Goal: Information Seeking & Learning: Learn about a topic

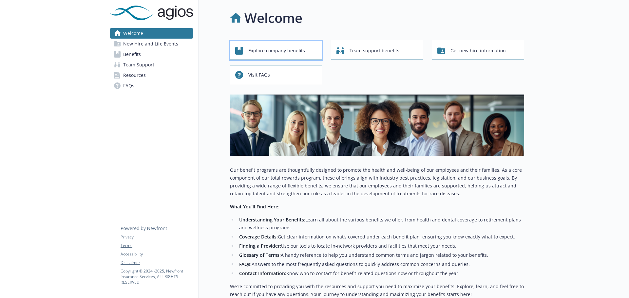
click at [274, 48] on span "Explore company benefits" at bounding box center [276, 51] width 57 height 12
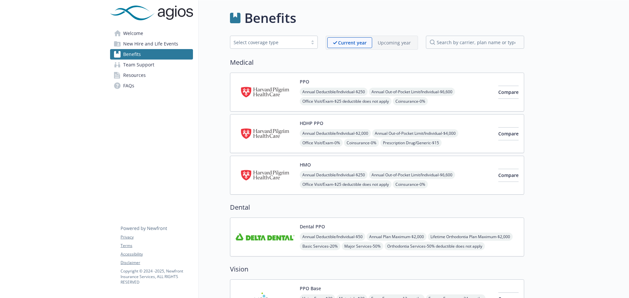
click at [393, 41] on p "Upcoming year" at bounding box center [393, 42] width 33 height 7
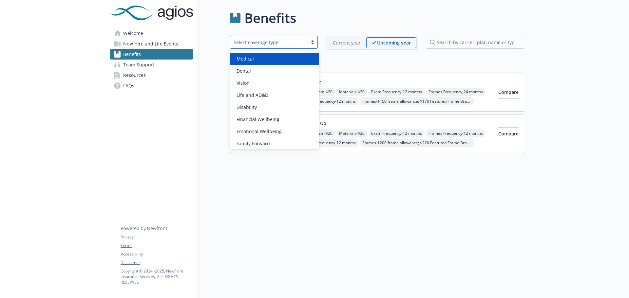
click at [273, 38] on div "Select coverage type" at bounding box center [268, 42] width 77 height 8
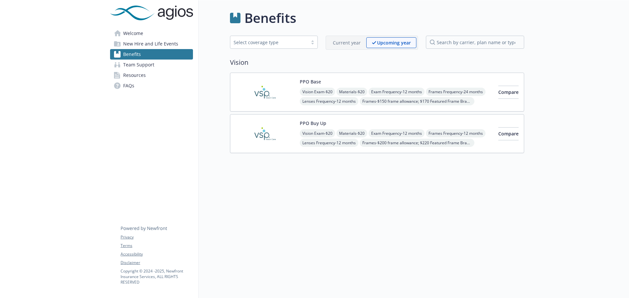
click at [329, 40] on div "Current year" at bounding box center [346, 42] width 39 height 11
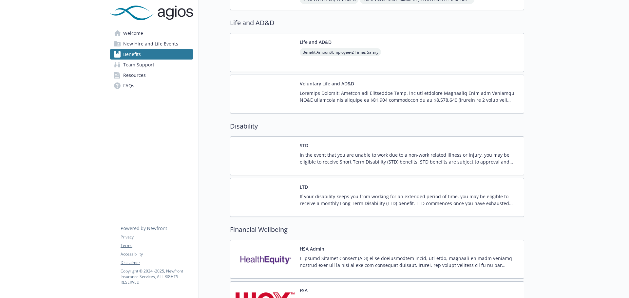
scroll to position [360, 0]
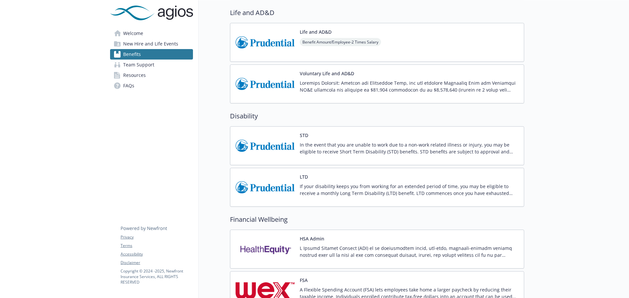
click at [411, 85] on p at bounding box center [409, 87] width 219 height 14
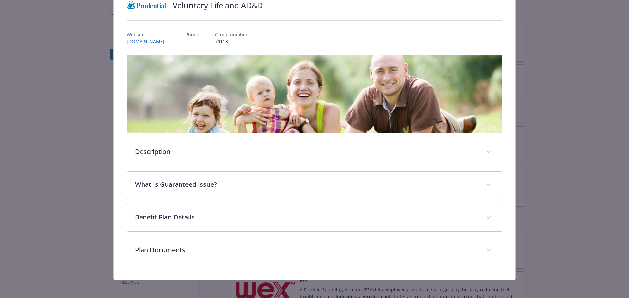
scroll to position [58, 0]
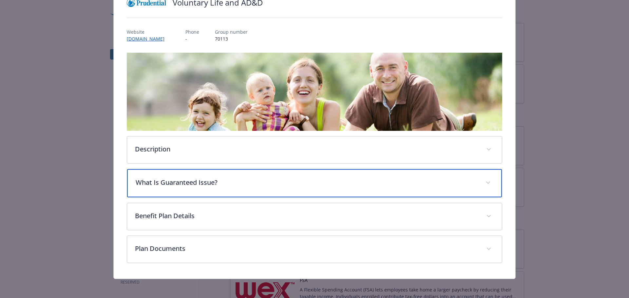
click at [477, 178] on div "What Is Guaranteed Issue?" at bounding box center [314, 183] width 375 height 28
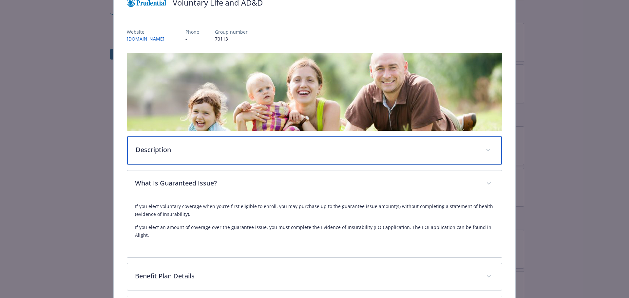
click at [483, 156] on div "Description" at bounding box center [314, 151] width 375 height 28
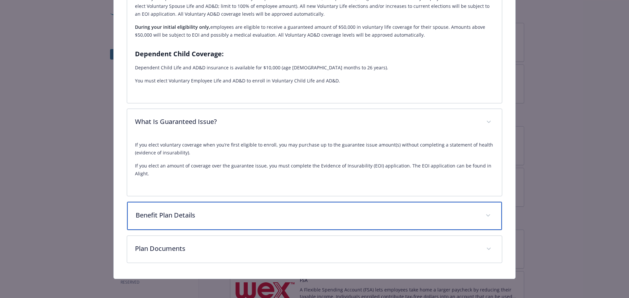
click at [354, 214] on p "Benefit Plan Details" at bounding box center [307, 216] width 342 height 10
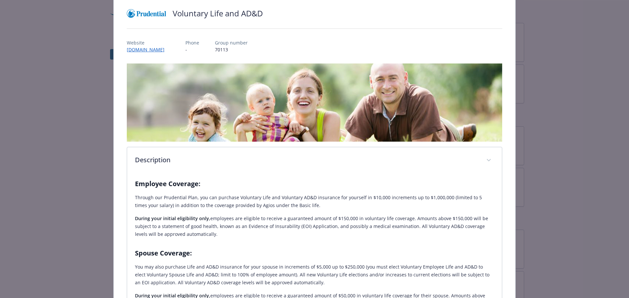
scroll to position [0, 0]
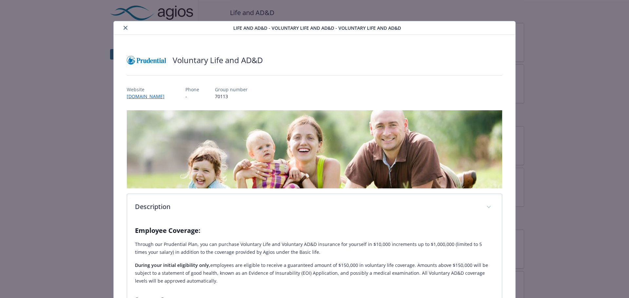
click at [121, 28] on button "close" at bounding box center [125, 28] width 8 height 8
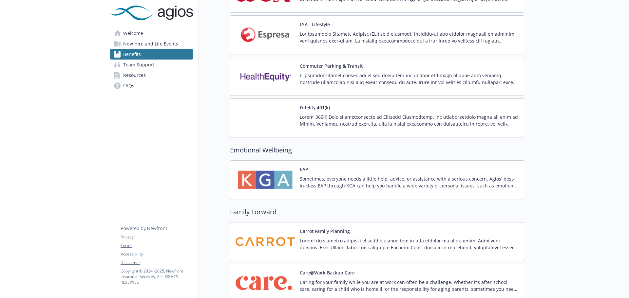
scroll to position [786, 0]
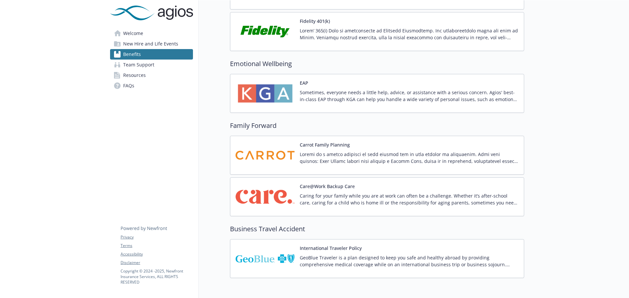
click at [470, 40] on p at bounding box center [409, 34] width 219 height 14
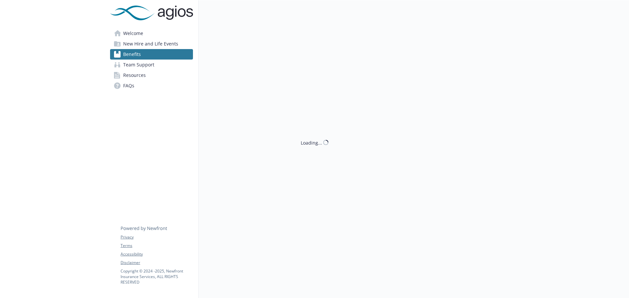
scroll to position [786, 0]
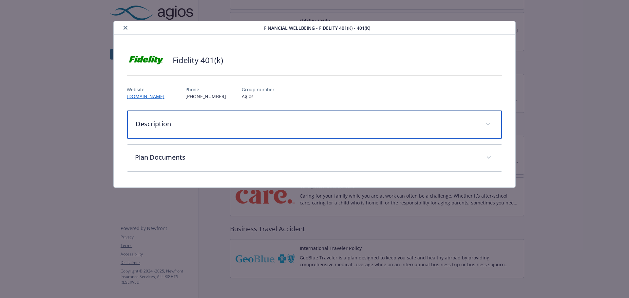
click at [422, 122] on p "Description" at bounding box center [307, 124] width 342 height 10
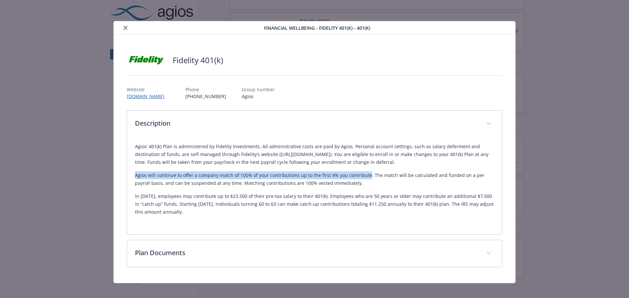
drag, startPoint x: 134, startPoint y: 177, endPoint x: 364, endPoint y: 174, distance: 230.5
click at [364, 174] on p "Agios will continue to offer a company match of 100% of your contributions up t…" at bounding box center [314, 180] width 359 height 16
click at [126, 26] on icon "close" at bounding box center [125, 28] width 4 height 4
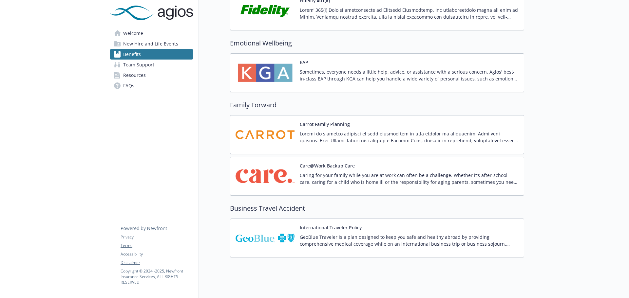
scroll to position [818, 0]
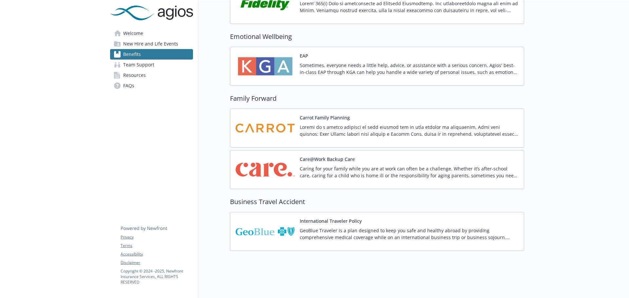
click at [344, 222] on div "International Traveler Policy GeoBlue Traveler is a plan designed to keep you s…" at bounding box center [409, 232] width 219 height 28
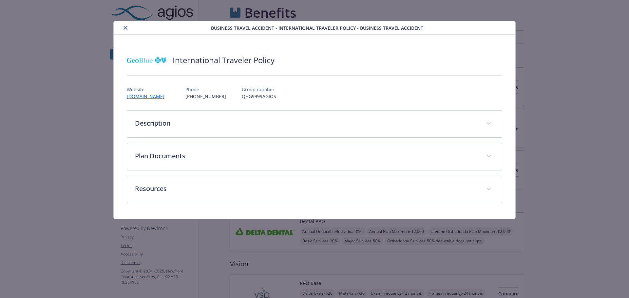
scroll to position [818, 0]
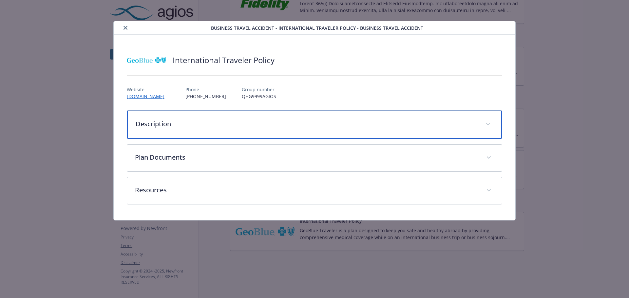
click at [268, 113] on div "Description" at bounding box center [314, 125] width 375 height 28
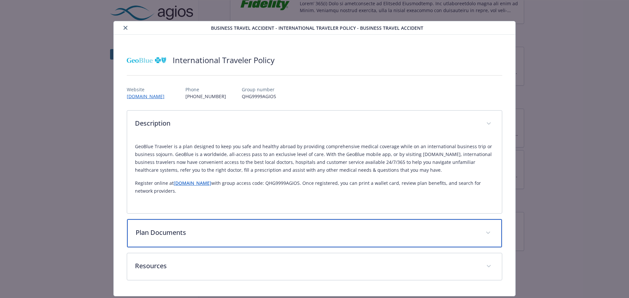
click at [303, 233] on p "Plan Documents" at bounding box center [307, 233] width 342 height 10
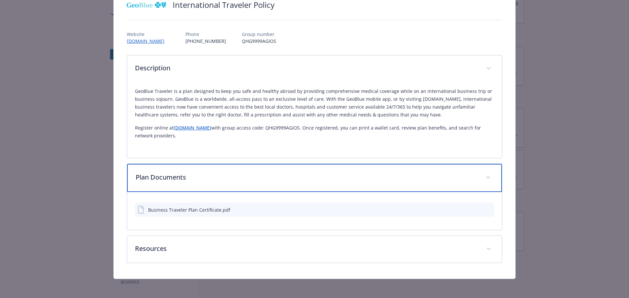
scroll to position [57, 0]
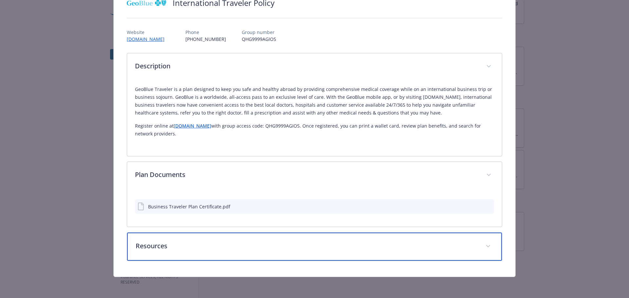
click at [245, 246] on p "Resources" at bounding box center [307, 246] width 342 height 10
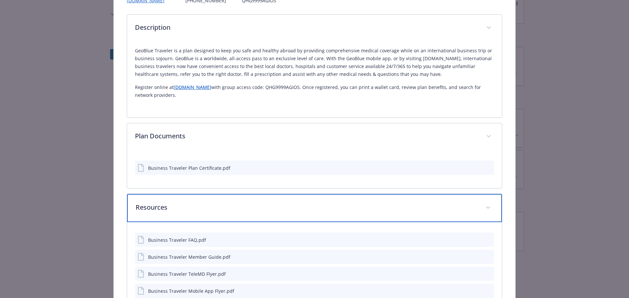
scroll to position [146, 0]
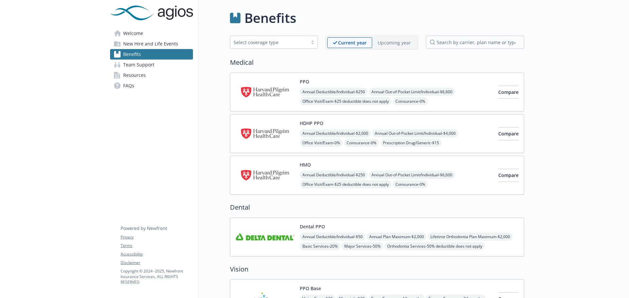
click at [140, 65] on span "Team Support" at bounding box center [138, 65] width 31 height 10
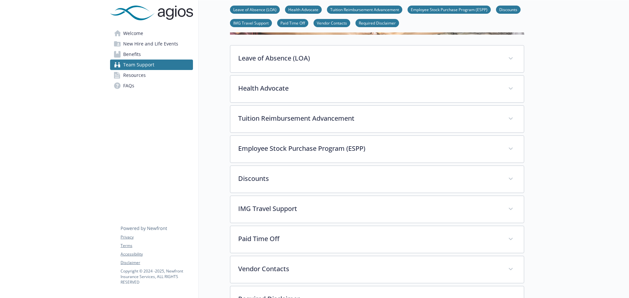
scroll to position [98, 0]
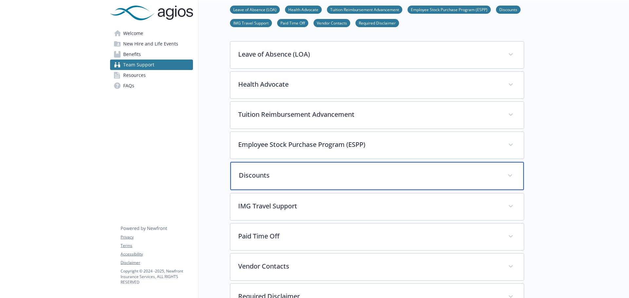
click at [325, 184] on div "Discounts" at bounding box center [376, 176] width 293 height 28
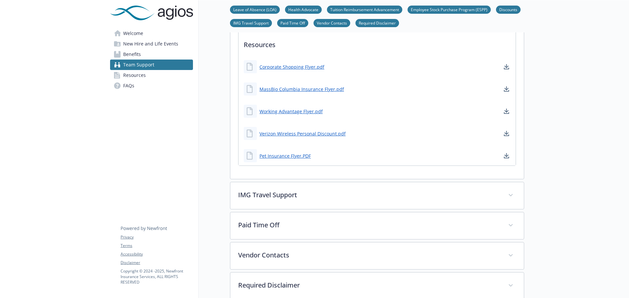
scroll to position [458, 0]
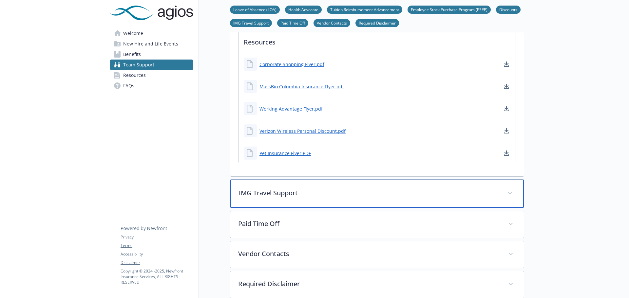
click at [321, 189] on p "IMG Travel Support" at bounding box center [369, 193] width 261 height 10
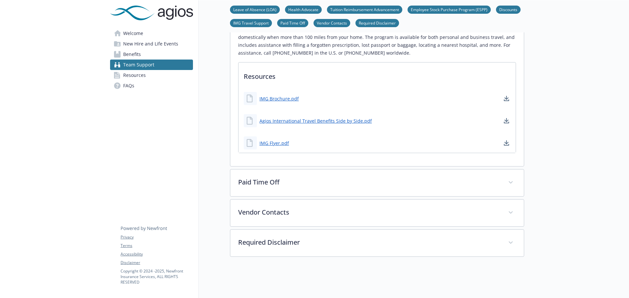
scroll to position [655, 0]
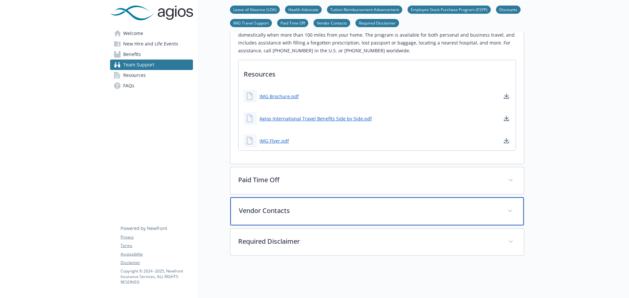
click at [331, 211] on div "Vendor Contacts" at bounding box center [376, 211] width 293 height 28
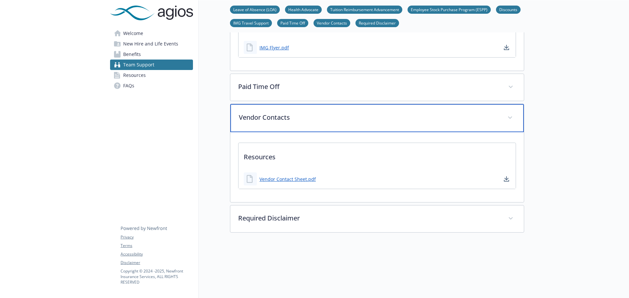
scroll to position [786, 0]
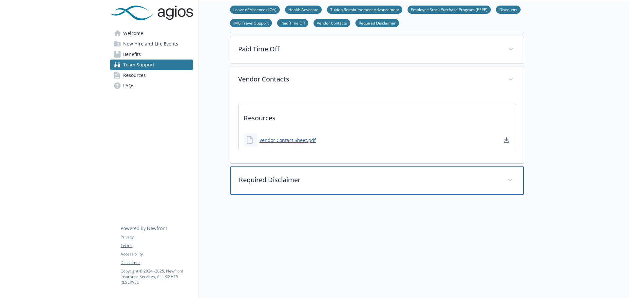
click at [326, 181] on div "Required Disclaimer" at bounding box center [376, 181] width 293 height 28
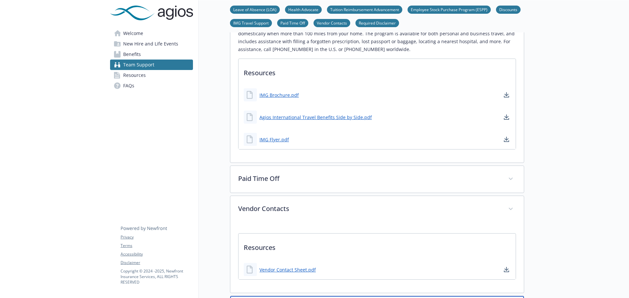
scroll to position [655, 0]
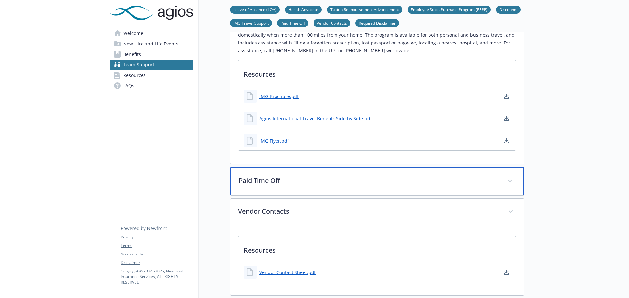
click at [321, 178] on div "Paid Time Off" at bounding box center [376, 181] width 293 height 28
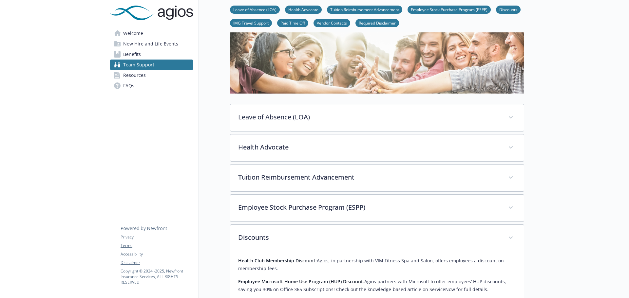
scroll to position [33, 0]
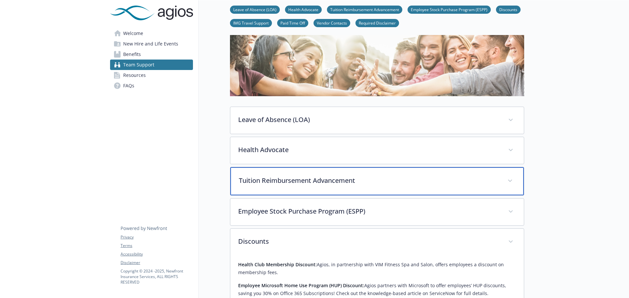
click at [324, 185] on p "Tuition Reimbursement Advancement" at bounding box center [369, 181] width 261 height 10
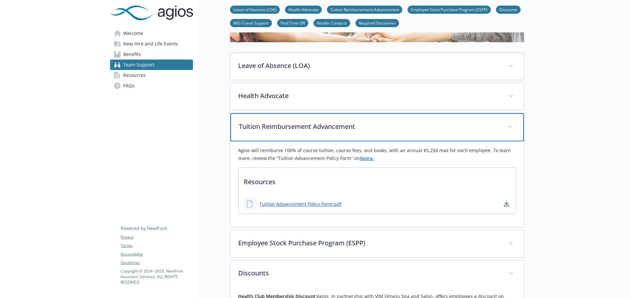
scroll to position [98, 0]
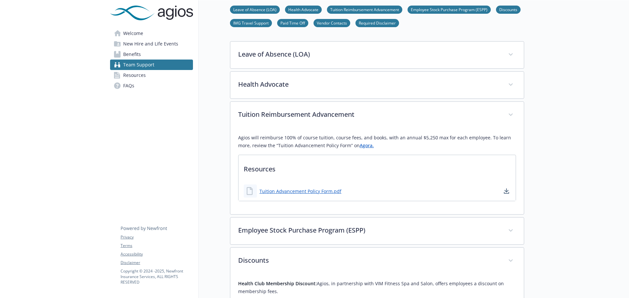
click at [148, 74] on link "Resources" at bounding box center [151, 75] width 83 height 10
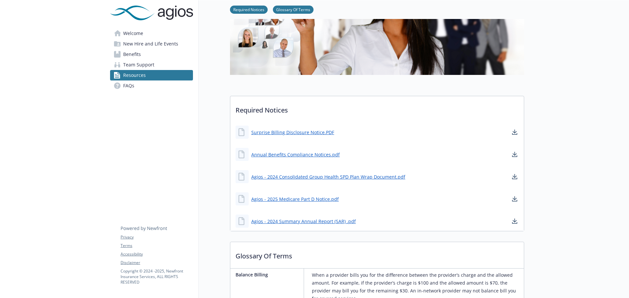
scroll to position [98, 0]
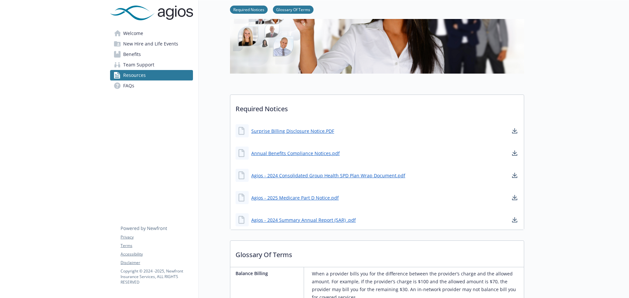
click at [129, 87] on span "FAQs" at bounding box center [128, 86] width 11 height 10
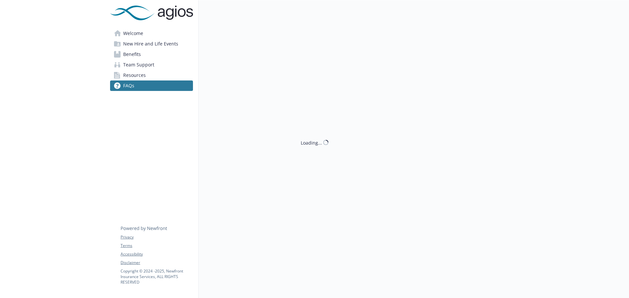
scroll to position [98, 0]
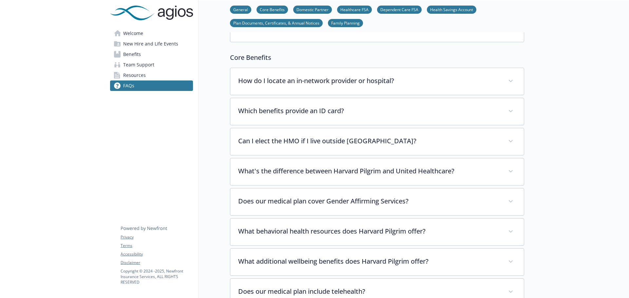
click at [138, 65] on span "Team Support" at bounding box center [138, 65] width 31 height 10
